Goal: Task Accomplishment & Management: Complete application form

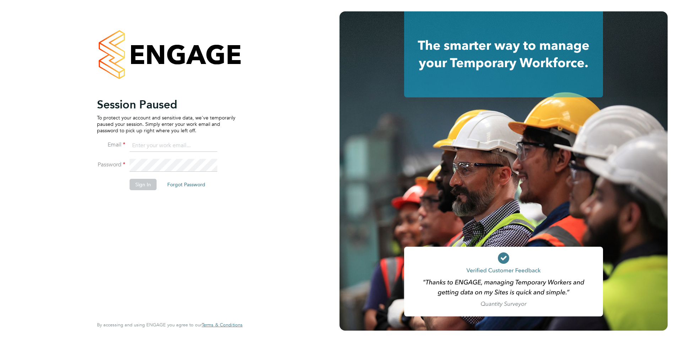
type input "jtarling@provision-recruitment.co.uk"
click at [135, 181] on button "Sign In" at bounding box center [143, 184] width 27 height 11
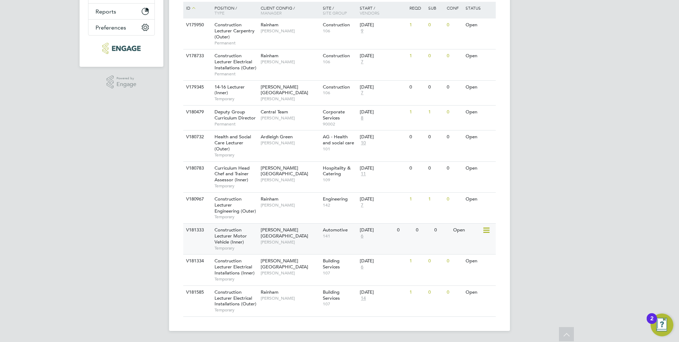
scroll to position [168, 0]
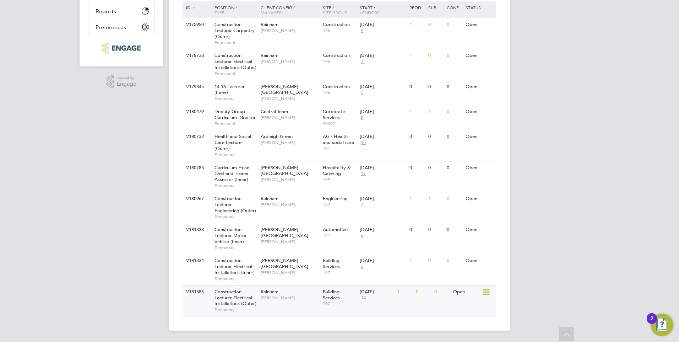
click at [270, 295] on span "[PERSON_NAME]" at bounding box center [290, 298] width 59 height 6
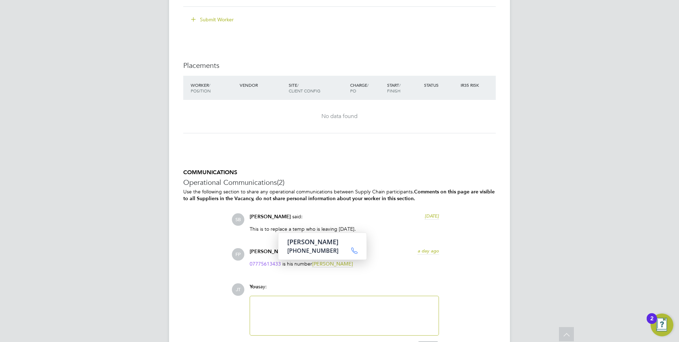
scroll to position [1420, 0]
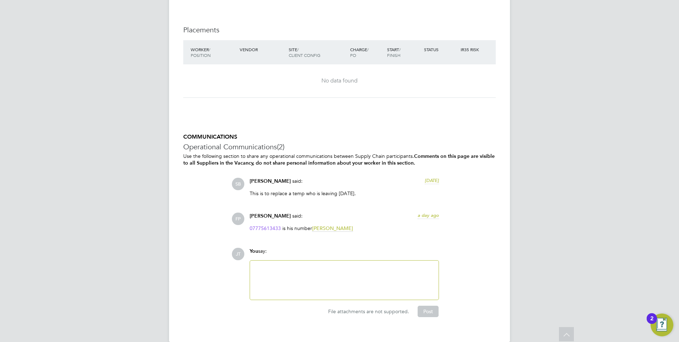
drag, startPoint x: 351, startPoint y: 273, endPoint x: 352, endPoint y: 277, distance: 3.7
click at [352, 277] on div at bounding box center [344, 279] width 180 height 31
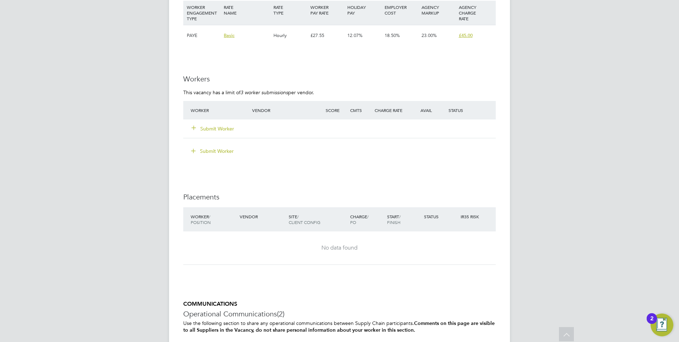
scroll to position [1172, 0]
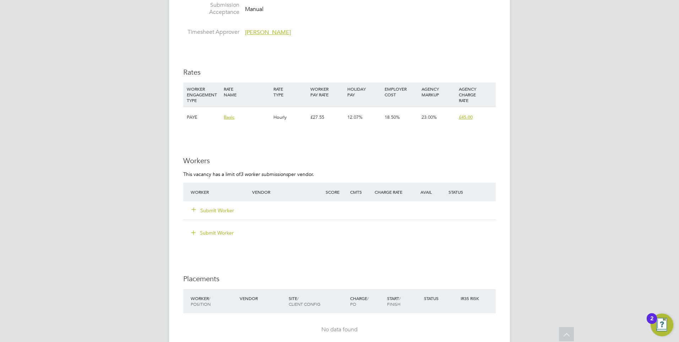
click at [195, 208] on icon at bounding box center [193, 208] width 5 height 5
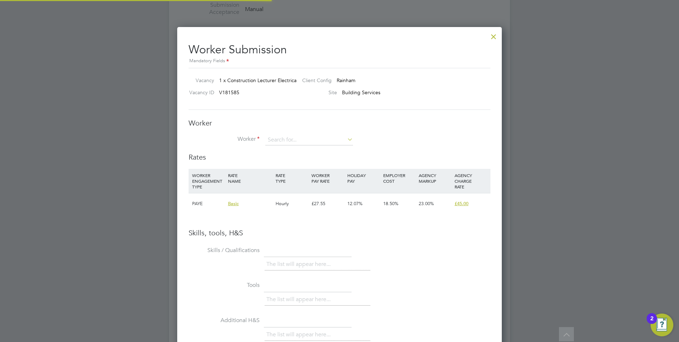
scroll to position [449, 325]
click at [302, 143] on input at bounding box center [309, 140] width 88 height 11
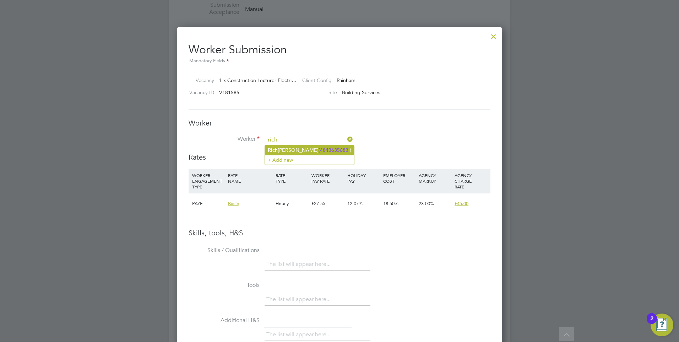
click at [298, 149] on li "[PERSON_NAME] (4843635683 )" at bounding box center [309, 150] width 89 height 10
type input "[PERSON_NAME] (4843635683)"
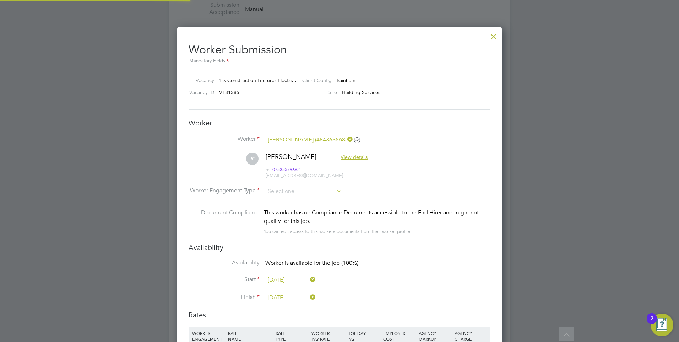
scroll to position [606, 325]
click at [309, 188] on input at bounding box center [303, 191] width 77 height 11
click at [279, 201] on li "Contract" at bounding box center [304, 201] width 78 height 9
type input "Contract"
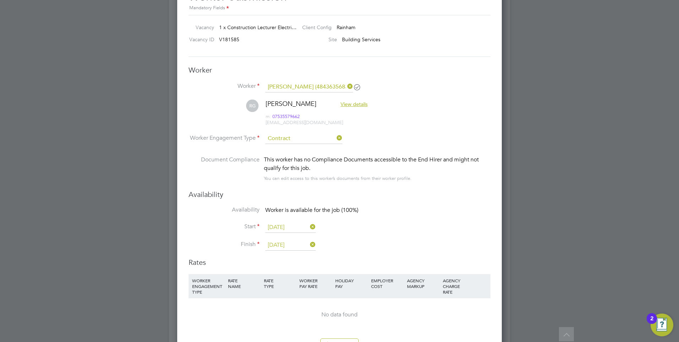
scroll to position [1278, 0]
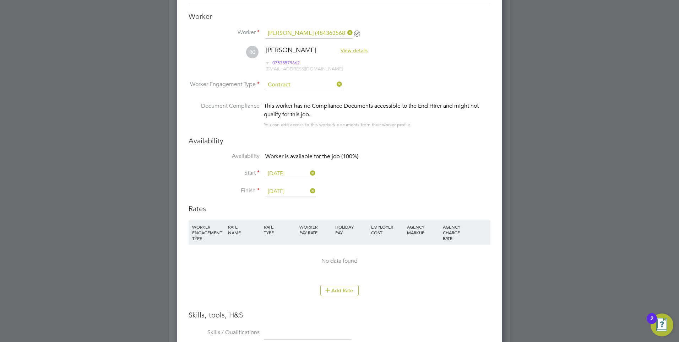
click at [286, 175] on input "[DATE]" at bounding box center [290, 173] width 50 height 11
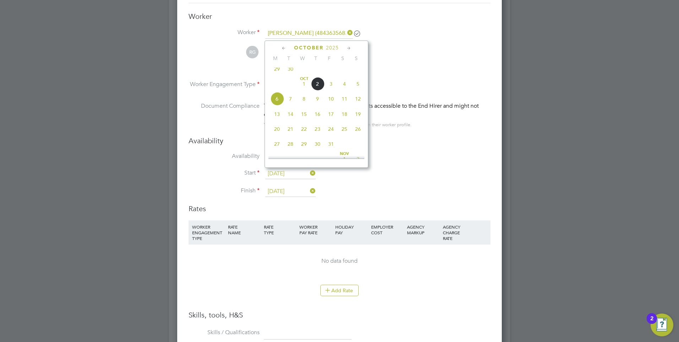
click at [279, 119] on span "13" at bounding box center [276, 113] width 13 height 13
type input "[DATE]"
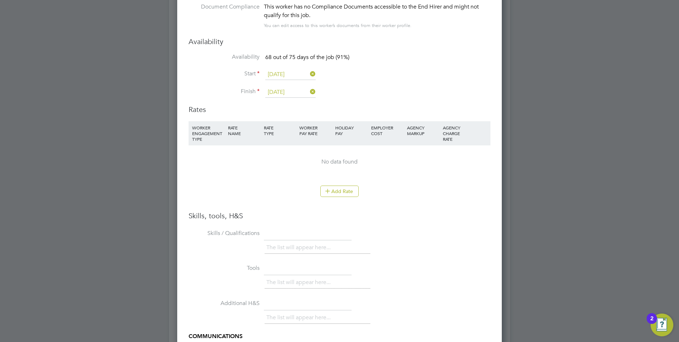
scroll to position [1420, 0]
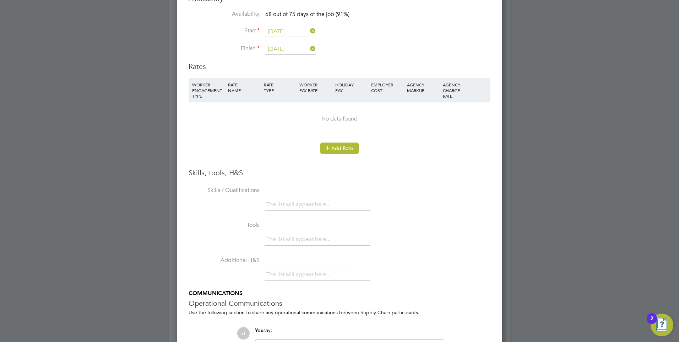
click at [333, 151] on button "Add Rate" at bounding box center [339, 147] width 38 height 11
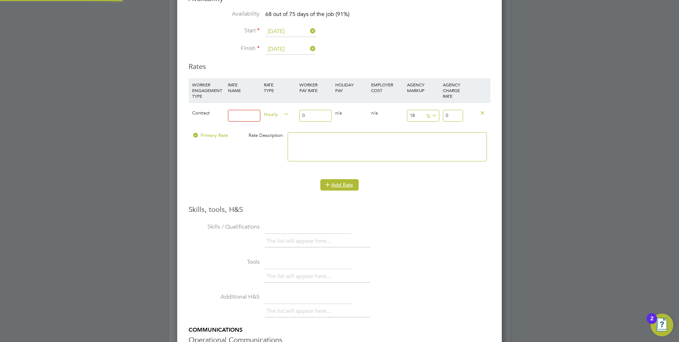
scroll to position [673, 325]
click at [256, 116] on input at bounding box center [244, 116] width 32 height 12
type input "Umbrella"
click at [313, 114] on input "0" at bounding box center [315, 116] width 32 height 12
type input "4"
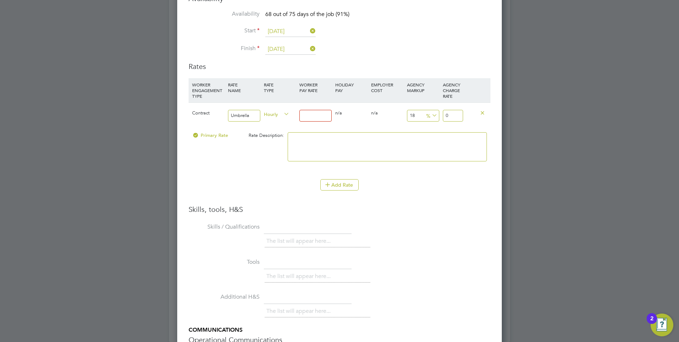
type input "4.72"
type input "45"
type input "53.1"
type input "45"
click at [368, 141] on textarea at bounding box center [387, 146] width 199 height 29
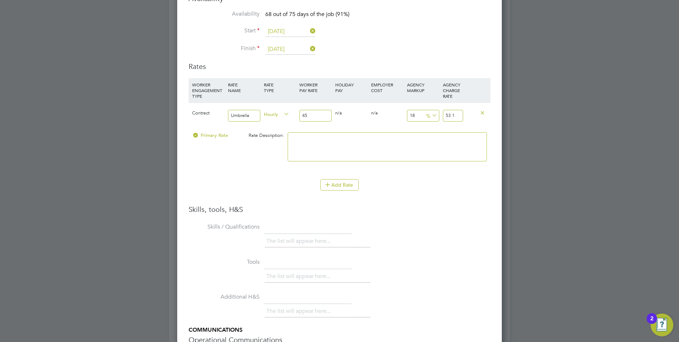
click at [430, 116] on icon at bounding box center [430, 115] width 0 height 10
click at [415, 115] on input "18" at bounding box center [423, 116] width 32 height 12
type input "1"
type input "45.45"
type input "2"
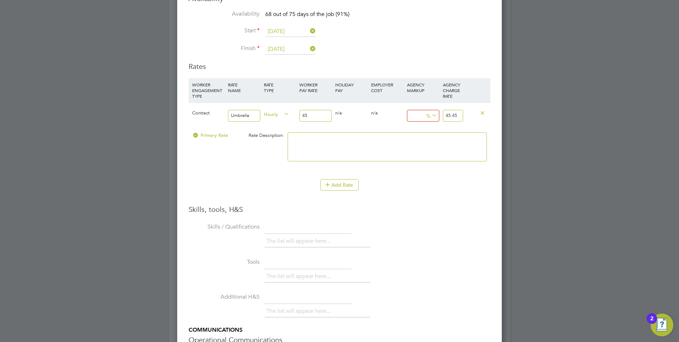
type input "45.9"
type input "23"
type input "55.35"
type input "23"
click at [389, 144] on textarea at bounding box center [387, 146] width 199 height 29
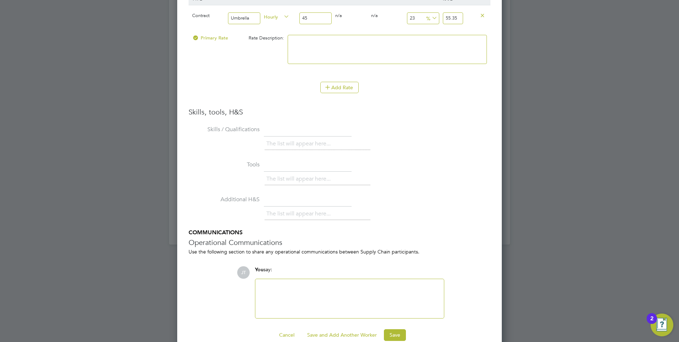
scroll to position [1530, 0]
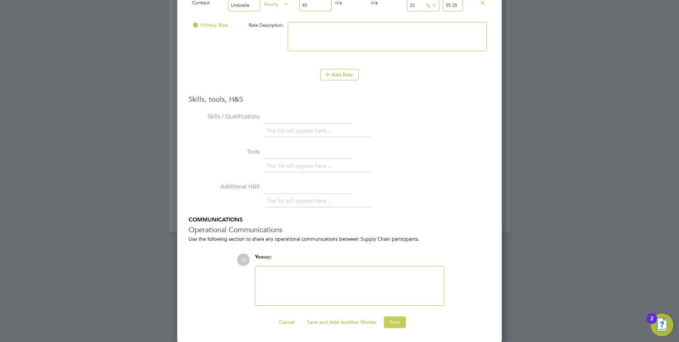
click at [395, 320] on button "Save" at bounding box center [395, 321] width 22 height 11
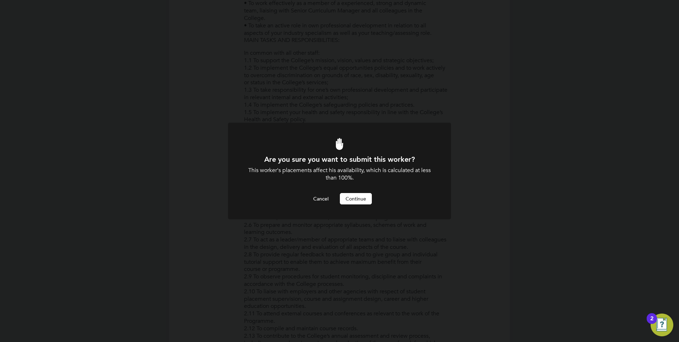
click at [352, 203] on button "Continue" at bounding box center [356, 198] width 32 height 11
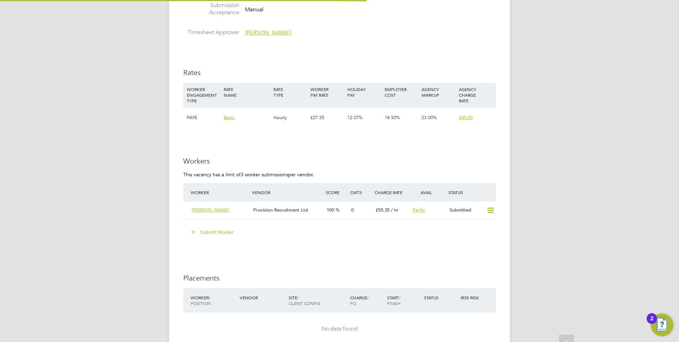
scroll to position [21, 50]
click at [488, 210] on icon at bounding box center [490, 210] width 9 height 6
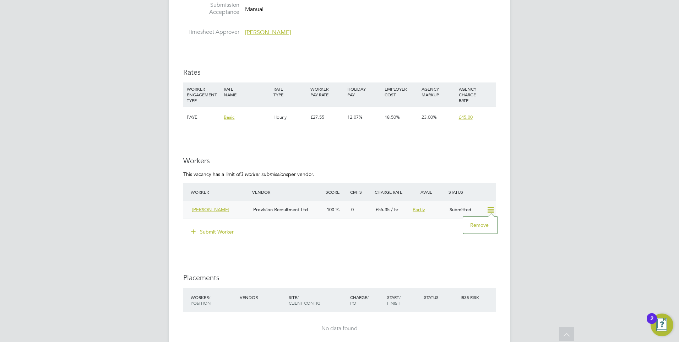
click at [213, 208] on span "[PERSON_NAME]" at bounding box center [211, 209] width 38 height 6
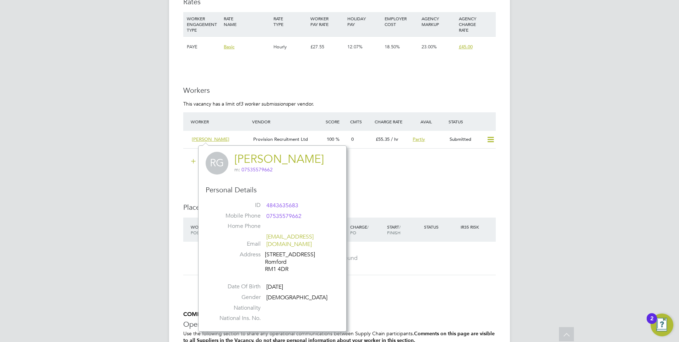
scroll to position [1243, 0]
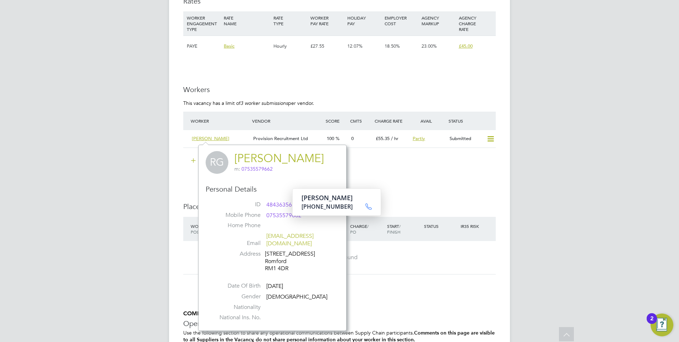
click at [396, 158] on div "Submit Worker" at bounding box center [341, 160] width 310 height 11
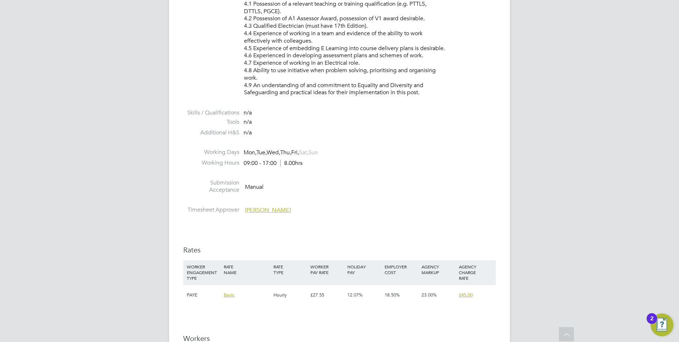
scroll to position [1172, 0]
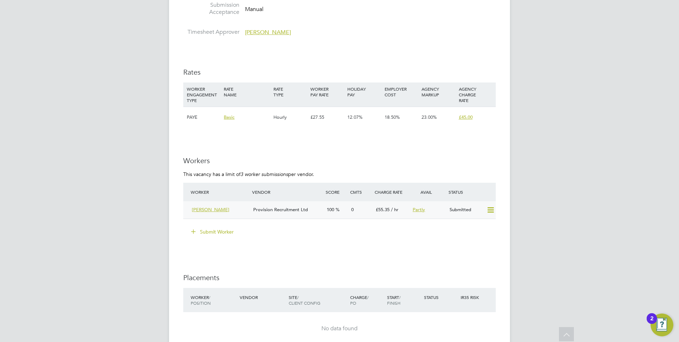
click at [491, 209] on icon at bounding box center [490, 210] width 9 height 6
click at [422, 228] on div "Submit Worker" at bounding box center [341, 231] width 310 height 11
click at [236, 210] on div "[PERSON_NAME]" at bounding box center [219, 210] width 61 height 12
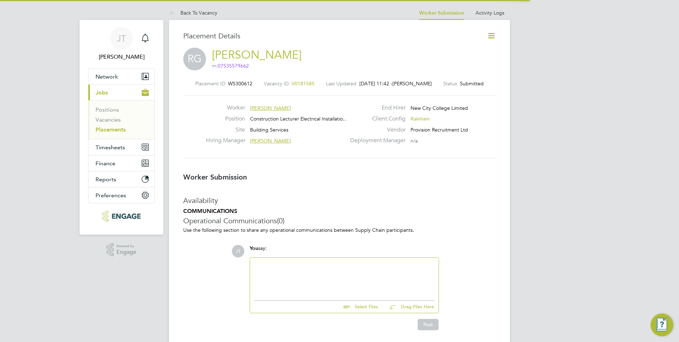
scroll to position [4, 4]
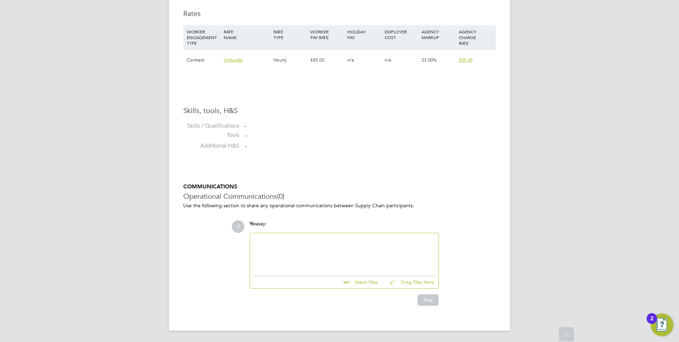
click at [360, 280] on input "file" at bounding box center [381, 281] width 107 height 10
type input "C:\fakepath\RG electrical assessor .docx"
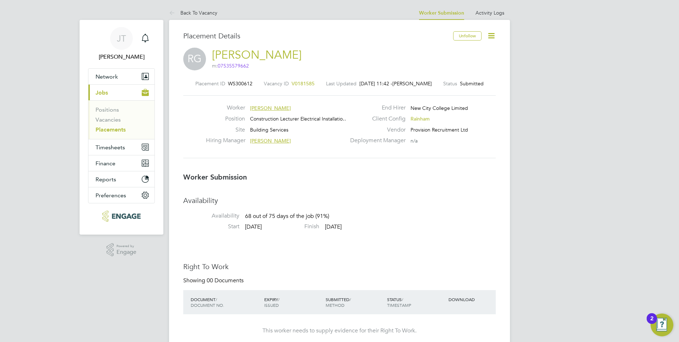
click at [494, 37] on icon at bounding box center [491, 35] width 9 height 9
click at [444, 212] on li "Availability Availability 68 out of 75 days of the job (91%)" at bounding box center [339, 209] width 312 height 27
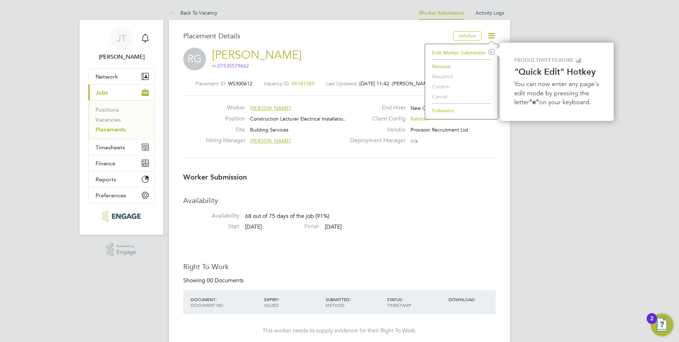
click at [491, 33] on icon at bounding box center [491, 35] width 9 height 9
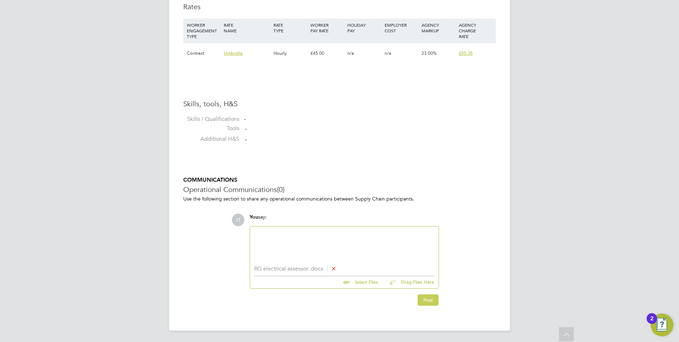
click at [426, 300] on button "Post" at bounding box center [428, 299] width 21 height 11
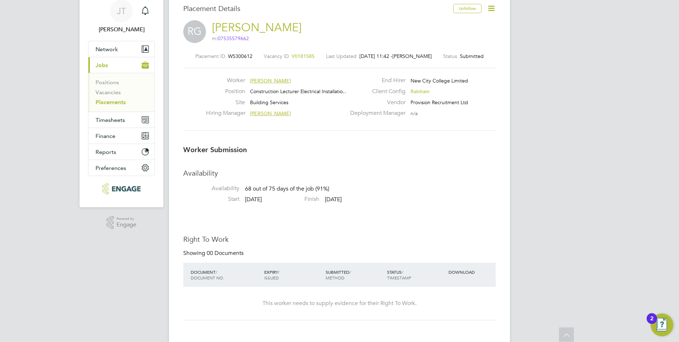
scroll to position [0, 0]
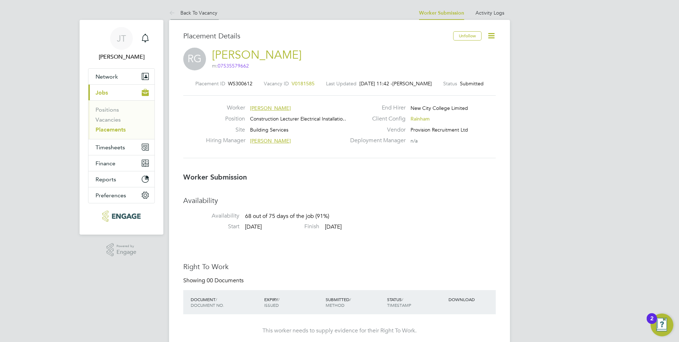
click at [202, 13] on link "Back To Vacancy" at bounding box center [193, 13] width 48 height 6
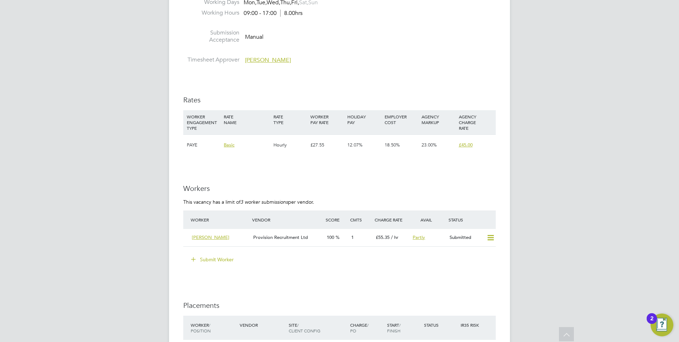
scroll to position [1145, 0]
